Goal: Go to known website: Go to known website

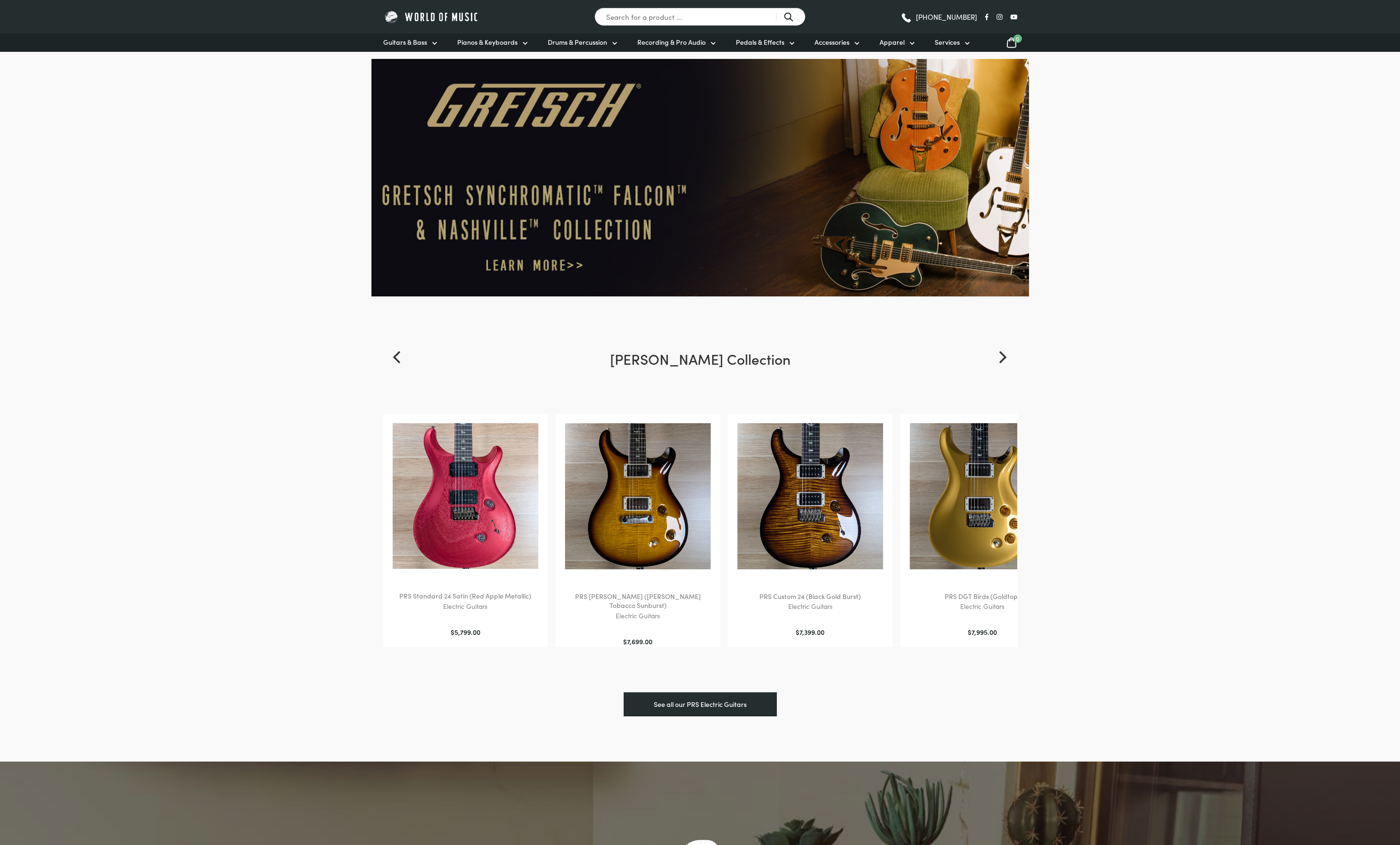
drag, startPoint x: 104, startPoint y: 132, endPoint x: 214, endPoint y: 84, distance: 120.0
click at [134, 116] on div at bounding box center [700, 204] width 1400 height 290
